Goal: Task Accomplishment & Management: Manage account settings

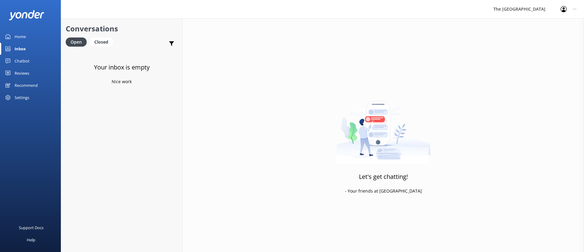
drag, startPoint x: 102, startPoint y: 40, endPoint x: 88, endPoint y: 38, distance: 13.8
click at [102, 40] on div "Closed" at bounding box center [101, 41] width 23 height 9
click at [70, 33] on h2 "Conversations" at bounding box center [122, 29] width 112 height 12
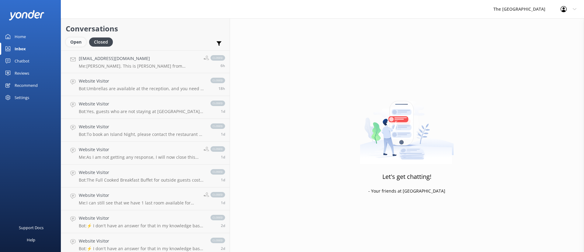
click at [75, 44] on div "Open" at bounding box center [76, 41] width 20 height 9
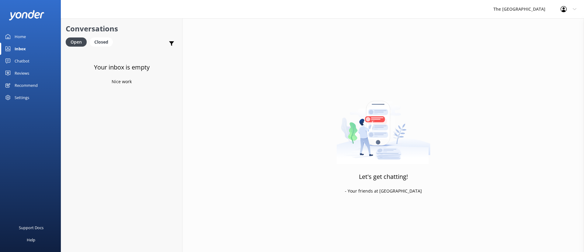
click at [139, 75] on div "Your inbox is empty Nice work" at bounding box center [121, 176] width 121 height 252
click at [105, 33] on h2 "Conversations" at bounding box center [122, 29] width 112 height 12
click at [109, 40] on div "Closed" at bounding box center [101, 41] width 23 height 9
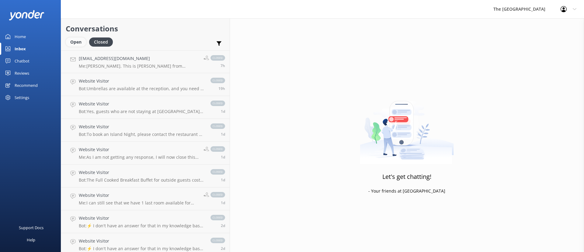
click at [77, 40] on div "Open" at bounding box center [76, 41] width 20 height 9
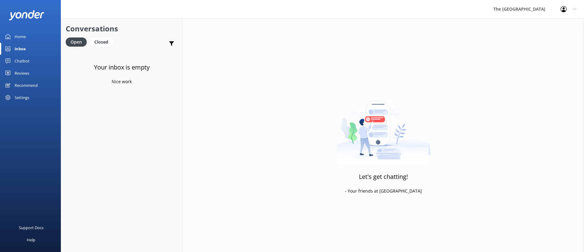
click at [95, 37] on div "Conversations Open Closed Important Assigned to me Unassigned" at bounding box center [121, 34] width 121 height 32
click at [101, 47] on div "Open Closed" at bounding box center [91, 44] width 50 height 15
click at [100, 44] on div "Closed" at bounding box center [101, 41] width 23 height 9
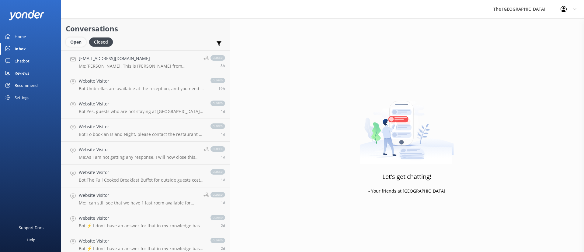
click at [77, 43] on div "Open" at bounding box center [76, 41] width 20 height 9
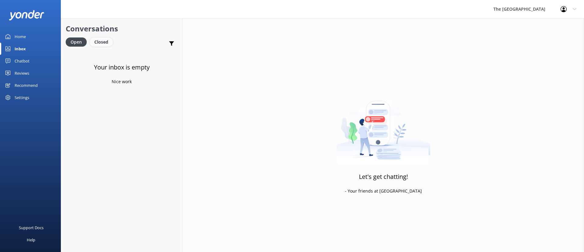
click at [104, 40] on div "Closed" at bounding box center [101, 41] width 23 height 9
click at [81, 40] on div "Open" at bounding box center [76, 41] width 20 height 9
click at [106, 44] on div "Closed" at bounding box center [101, 41] width 23 height 9
